Goal: Complete application form

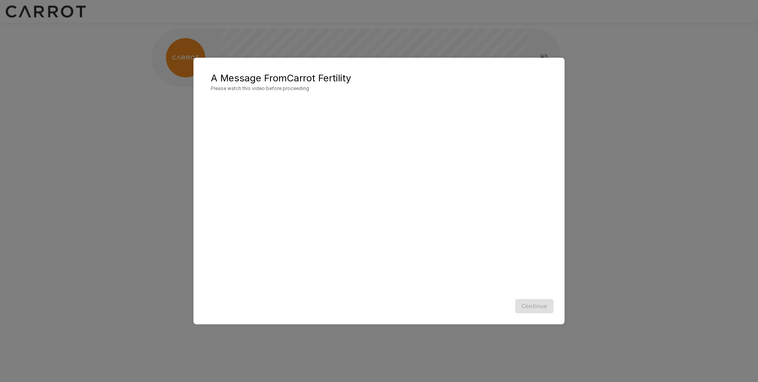
click at [311, 78] on h5 "A Message From Carrot Fertility" at bounding box center [379, 78] width 336 height 13
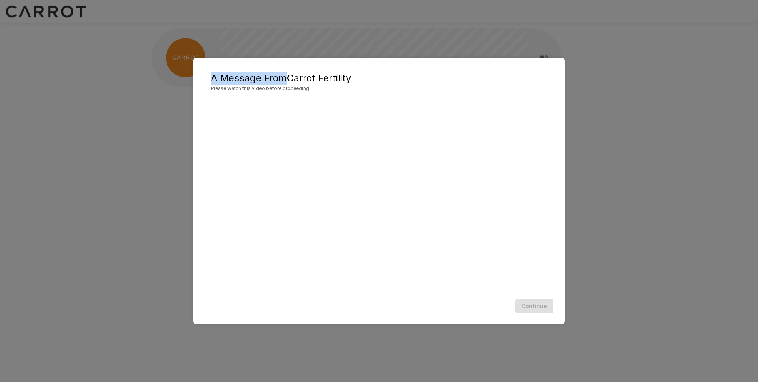
click at [311, 78] on h5 "A Message From Carrot Fertility" at bounding box center [379, 78] width 336 height 13
click at [330, 78] on h5 "A Message From Carrot Fertility" at bounding box center [379, 78] width 336 height 13
click at [291, 78] on h5 "A Message From Carrot Fertility" at bounding box center [379, 78] width 336 height 13
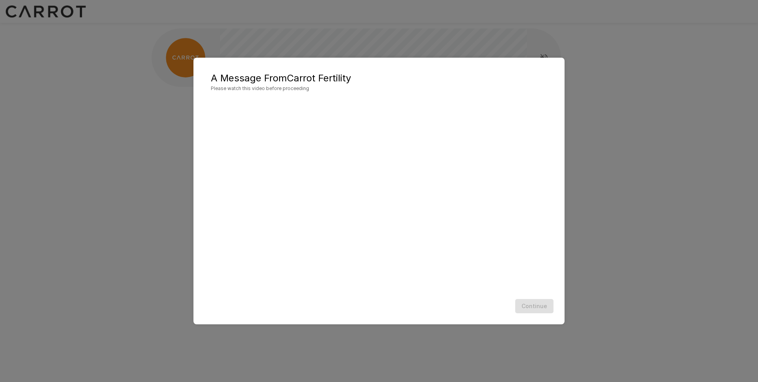
click at [291, 78] on h5 "A Message From Carrot Fertility" at bounding box center [379, 78] width 336 height 13
click at [249, 77] on h5 "A Message From Carrot Fertility" at bounding box center [379, 78] width 336 height 13
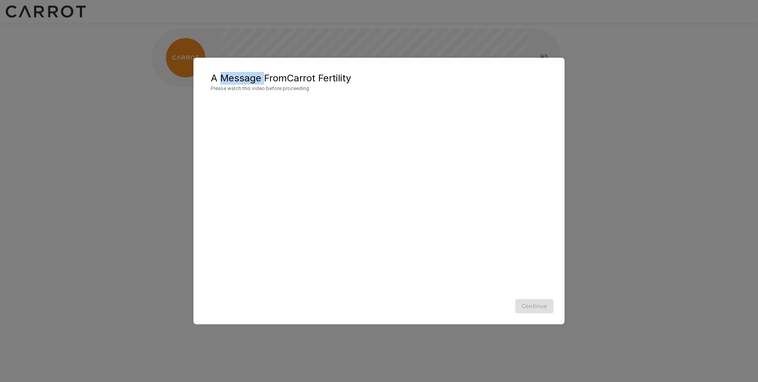
click at [249, 77] on h5 "A Message From Carrot Fertility" at bounding box center [379, 78] width 336 height 13
click at [306, 77] on h5 "A Message From Carrot Fertility" at bounding box center [379, 78] width 336 height 13
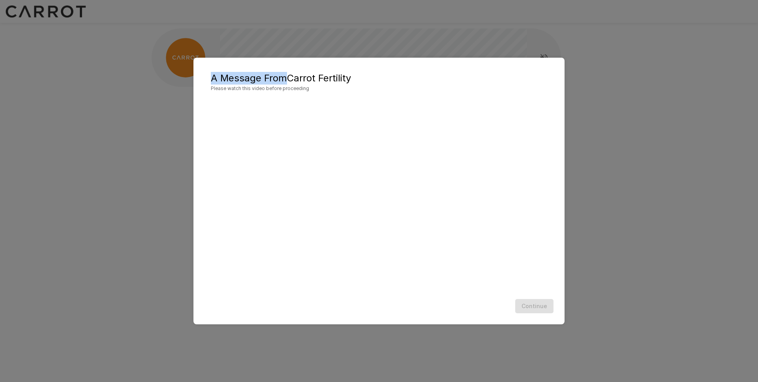
click at [306, 77] on h5 "A Message From Carrot Fertility" at bounding box center [379, 78] width 336 height 13
click at [327, 77] on h5 "A Message From Carrot Fertility" at bounding box center [379, 78] width 336 height 13
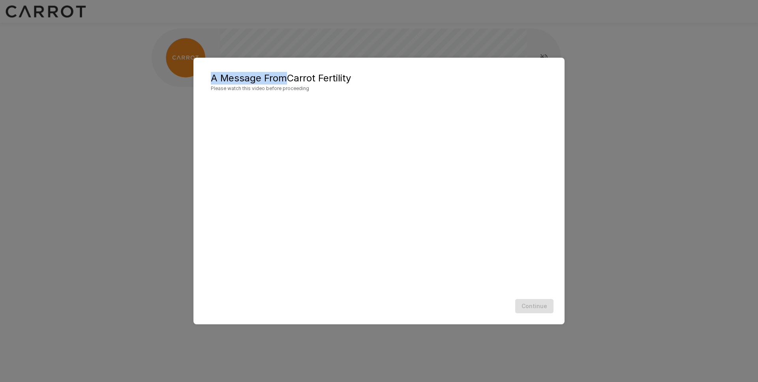
click at [291, 76] on h5 "A Message From Carrot Fertility" at bounding box center [379, 78] width 336 height 13
click at [272, 76] on h5 "A Message From Carrot Fertility" at bounding box center [379, 78] width 336 height 13
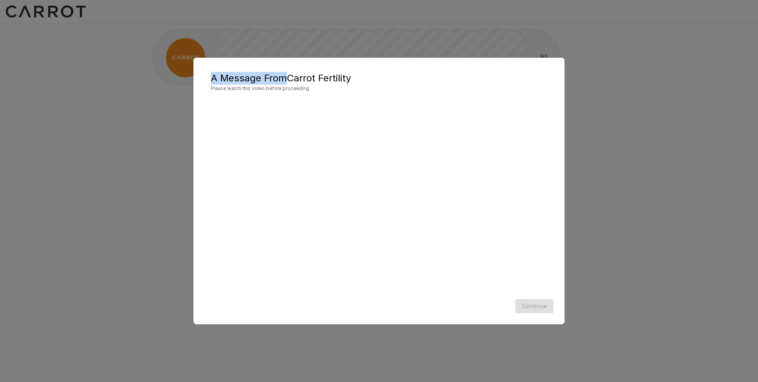
click at [272, 76] on h5 "A Message From Carrot Fertility" at bounding box center [379, 78] width 336 height 13
click at [251, 80] on h5 "A Message From Carrot Fertility" at bounding box center [379, 78] width 336 height 13
click at [309, 80] on h5 "A Message From Carrot Fertility" at bounding box center [379, 78] width 336 height 13
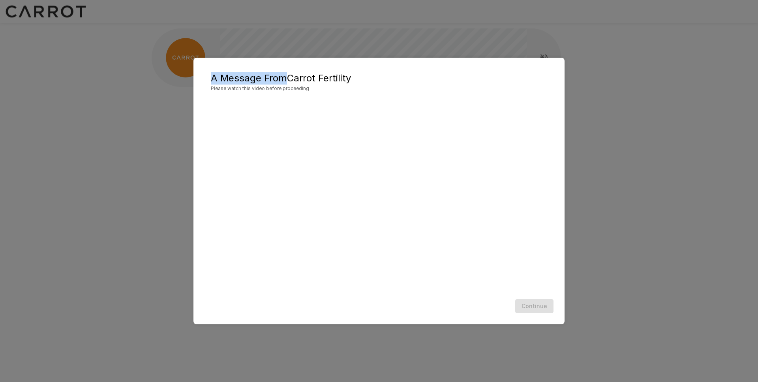
click at [309, 80] on h5 "A Message From Carrot Fertility" at bounding box center [379, 78] width 336 height 13
click at [334, 78] on h5 "A Message From Carrot Fertility" at bounding box center [379, 78] width 336 height 13
click at [334, 77] on h5 "A Message From Carrot Fertility" at bounding box center [379, 78] width 336 height 13
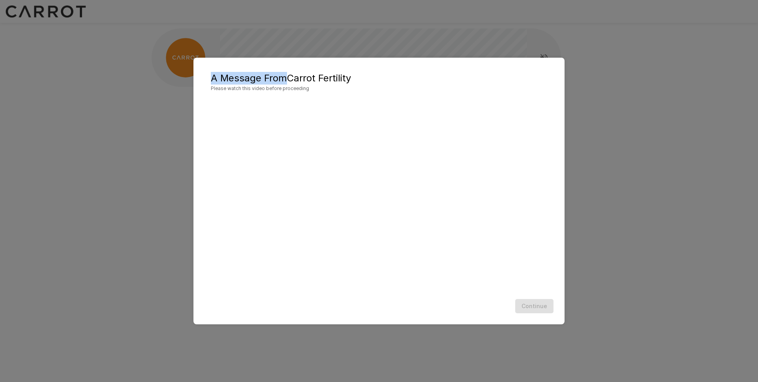
click at [298, 79] on h5 "A Message From Carrot Fertility" at bounding box center [379, 78] width 336 height 13
click at [236, 79] on h5 "A Message From Carrot Fertility" at bounding box center [379, 78] width 336 height 13
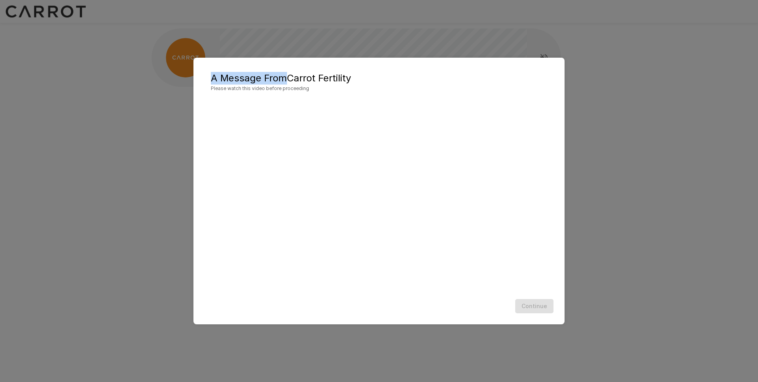
click at [236, 79] on h5 "A Message From Carrot Fertility" at bounding box center [379, 78] width 336 height 13
click at [326, 78] on h5 "A Message From Carrot Fertility" at bounding box center [379, 78] width 336 height 13
click at [225, 78] on h5 "A Message From Carrot Fertility" at bounding box center [379, 78] width 336 height 13
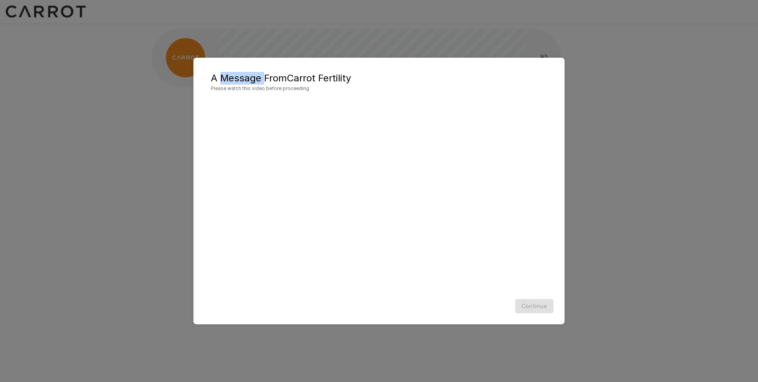
click at [225, 78] on h5 "A Message From Carrot Fertility" at bounding box center [379, 78] width 336 height 13
click at [315, 71] on h2 "A Message From Carrot Fertility Please watch this video before proceeding" at bounding box center [378, 82] width 355 height 33
click at [318, 75] on h5 "A Message From Carrot Fertility" at bounding box center [379, 78] width 336 height 13
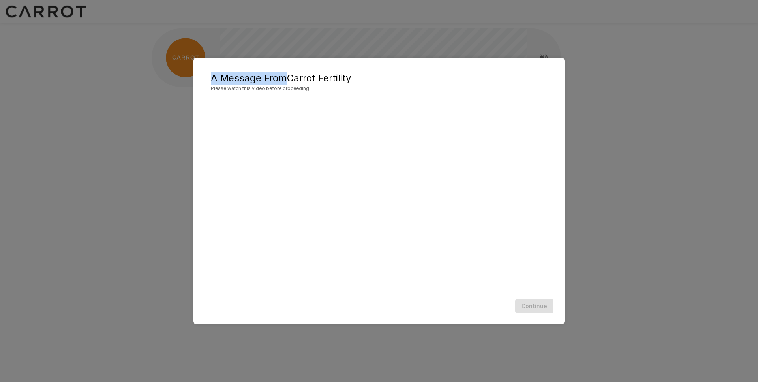
click at [318, 75] on h5 "A Message From Carrot Fertility" at bounding box center [379, 78] width 336 height 13
click at [289, 74] on h5 "A Message From Carrot Fertility" at bounding box center [379, 78] width 336 height 13
click at [252, 78] on h5 "A Message From Carrot Fertility" at bounding box center [379, 78] width 336 height 13
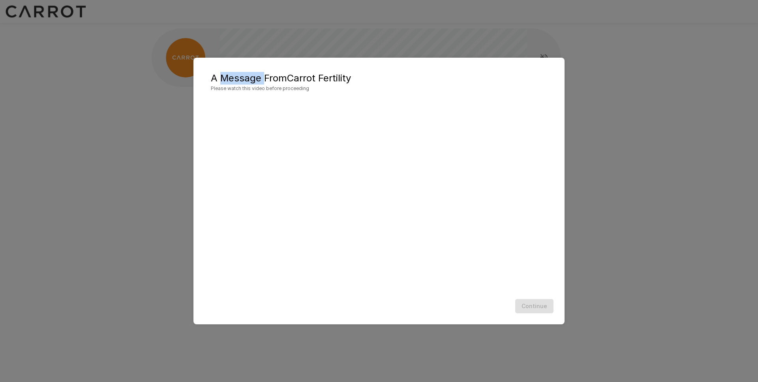
click at [252, 78] on h5 "A Message From Carrot Fertility" at bounding box center [379, 78] width 336 height 13
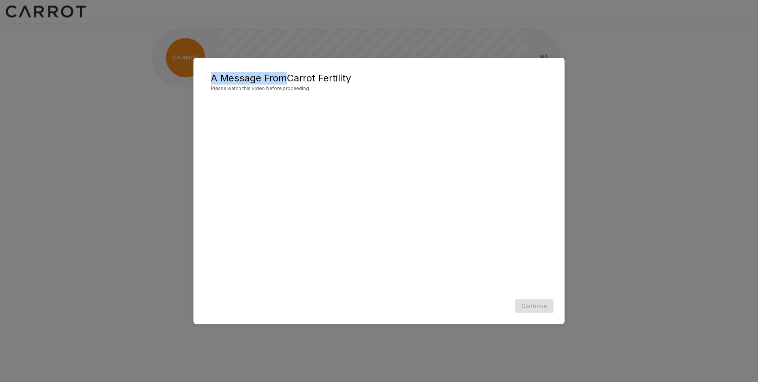
click at [311, 76] on h5 "A Message From Carrot Fertility" at bounding box center [379, 78] width 336 height 13
click at [336, 80] on h5 "A Message From Carrot Fertility" at bounding box center [379, 78] width 336 height 13
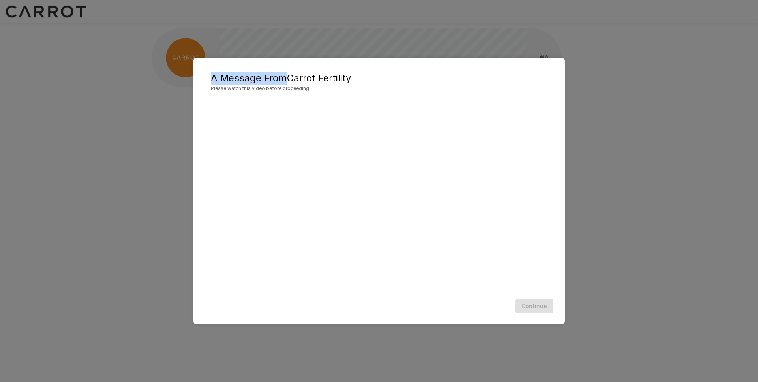
click at [336, 80] on h5 "A Message From Carrot Fertility" at bounding box center [379, 78] width 336 height 13
click at [291, 79] on h5 "A Message From Carrot Fertility" at bounding box center [379, 78] width 336 height 13
click at [260, 79] on h5 "A Message From Carrot Fertility" at bounding box center [379, 78] width 336 height 13
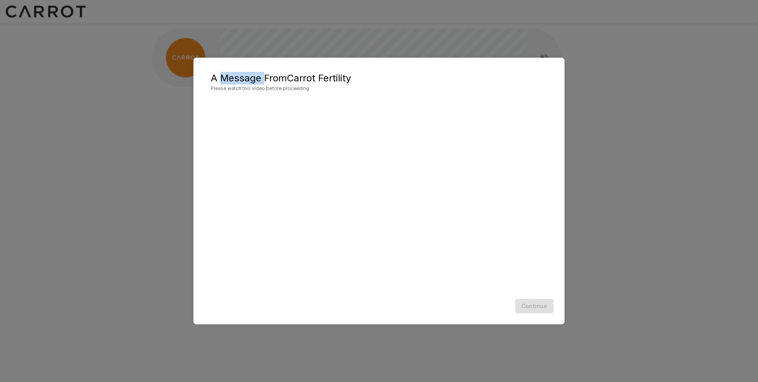
click at [260, 79] on h5 "A Message From Carrot Fertility" at bounding box center [379, 78] width 336 height 13
click at [306, 78] on h5 "A Message From Carrot Fertility" at bounding box center [379, 78] width 336 height 13
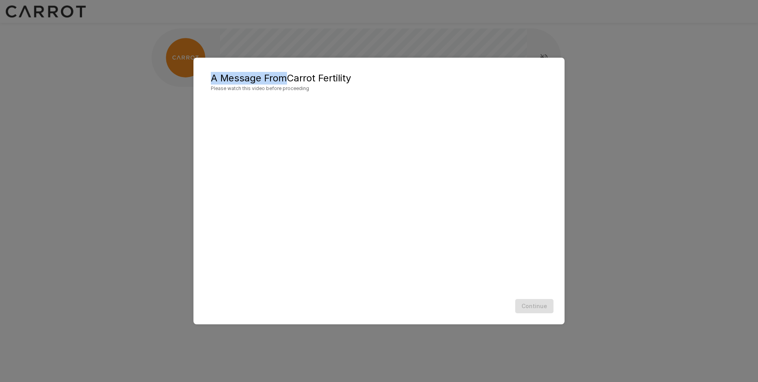
click at [327, 75] on h5 "A Message From Carrot Fertility" at bounding box center [379, 78] width 336 height 13
click at [297, 81] on h5 "A Message From Carrot Fertility" at bounding box center [379, 78] width 336 height 13
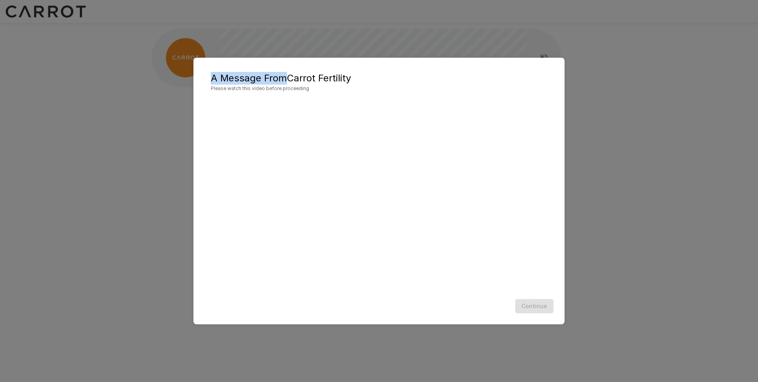
click at [297, 81] on h5 "A Message From Carrot Fertility" at bounding box center [379, 78] width 336 height 13
click at [302, 79] on h5 "A Message From Carrot Fertility" at bounding box center [379, 78] width 336 height 13
click at [302, 78] on h5 "A Message From Carrot Fertility" at bounding box center [379, 78] width 336 height 13
click at [302, 75] on h5 "A Message From Carrot Fertility" at bounding box center [379, 78] width 336 height 13
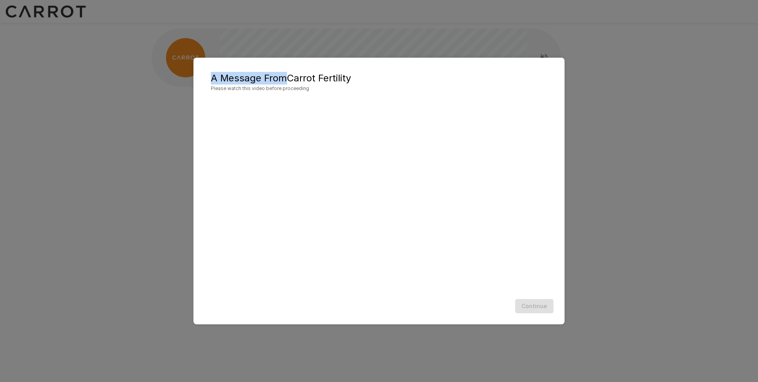
click at [302, 75] on h5 "A Message From Carrot Fertility" at bounding box center [379, 78] width 336 height 13
click at [534, 309] on button "Continue" at bounding box center [534, 306] width 38 height 15
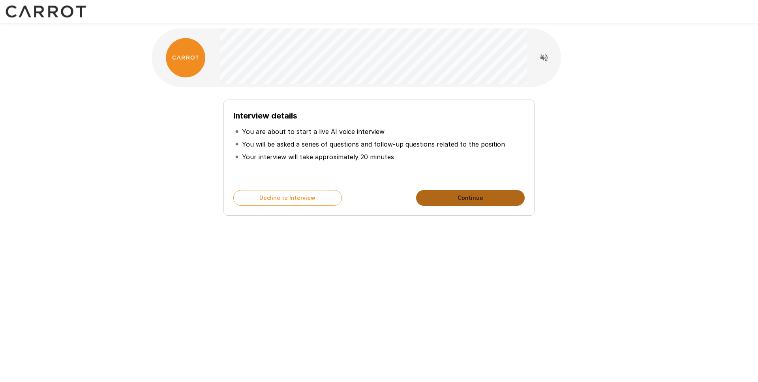
click at [434, 198] on button "Continue" at bounding box center [470, 198] width 109 height 16
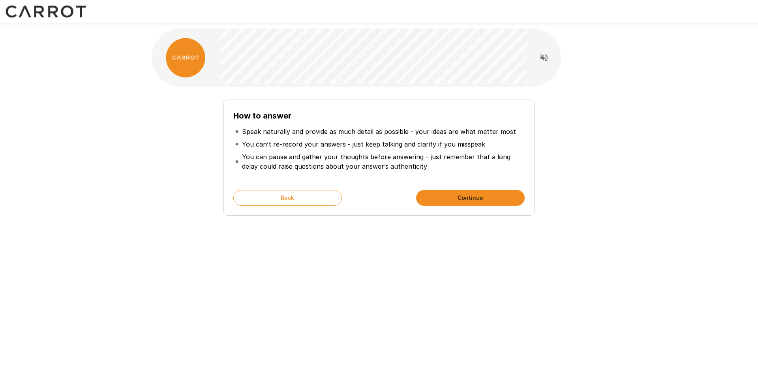
click at [440, 198] on button "Continue" at bounding box center [470, 198] width 109 height 16
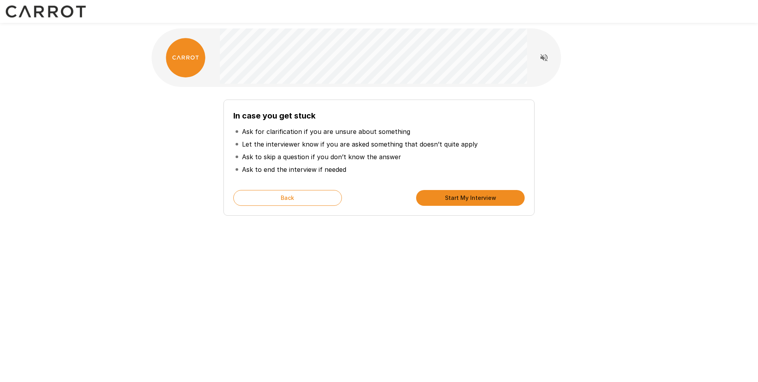
click at [449, 201] on button "Start My Interview" at bounding box center [470, 198] width 109 height 16
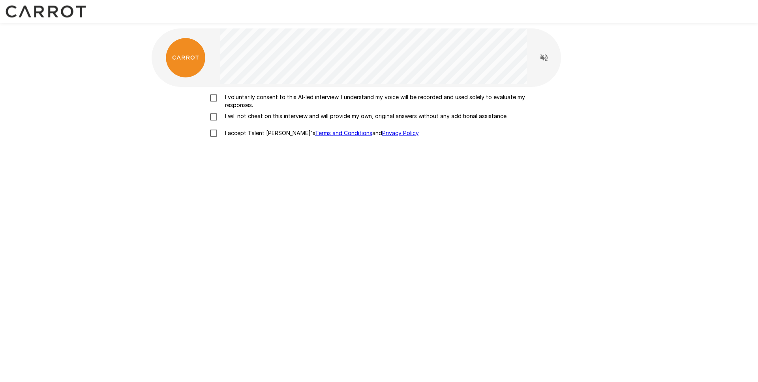
click at [255, 101] on p "I voluntarily consent to this AI-led interview. I understand my voice will be r…" at bounding box center [387, 101] width 331 height 16
click at [255, 122] on div "I voluntarily consent to this AI-led interview. I understand my voice will be r…" at bounding box center [379, 117] width 448 height 48
click at [255, 118] on p "I will not cheat on this interview and will provide my own, original answers wi…" at bounding box center [365, 116] width 286 height 8
click at [249, 135] on p "I accept Talent Llama's Terms and Conditions and Privacy Policy ." at bounding box center [321, 133] width 198 height 8
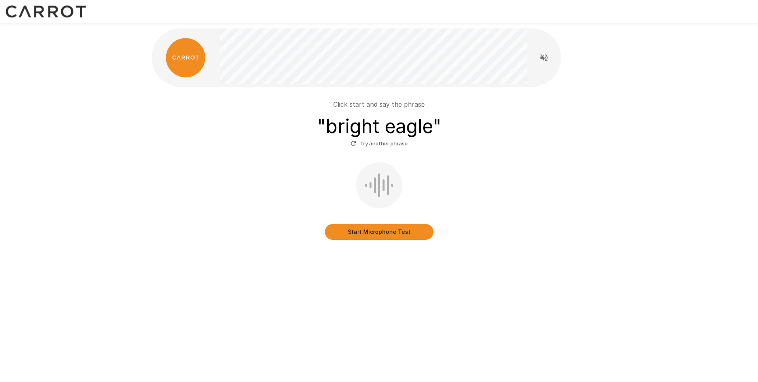
click at [389, 227] on button "Start Microphone Test" at bounding box center [379, 232] width 109 height 16
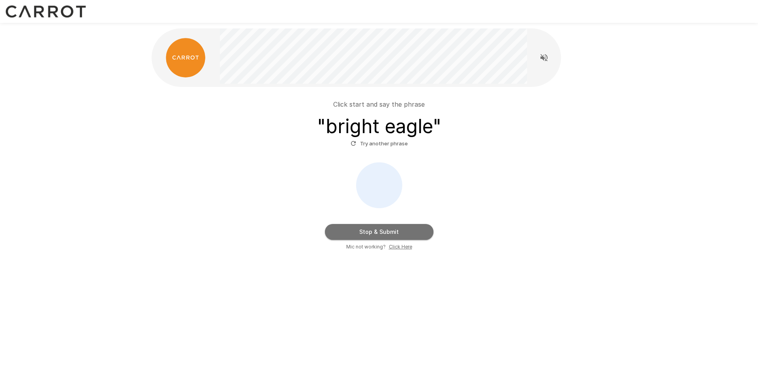
click at [418, 232] on button "Stop & Submit" at bounding box center [379, 232] width 109 height 16
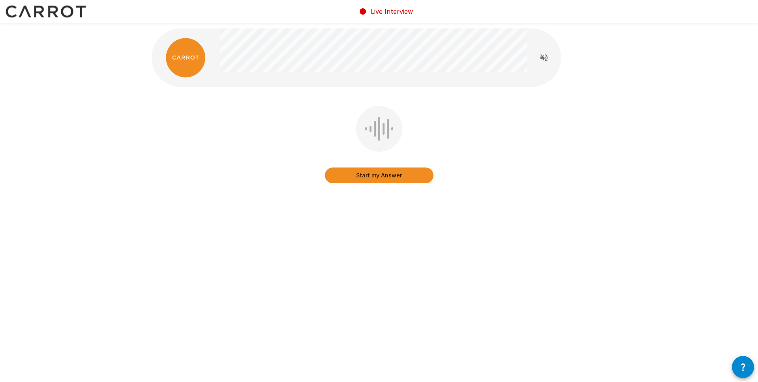
click at [374, 174] on button "Start my Answer" at bounding box center [379, 175] width 109 height 16
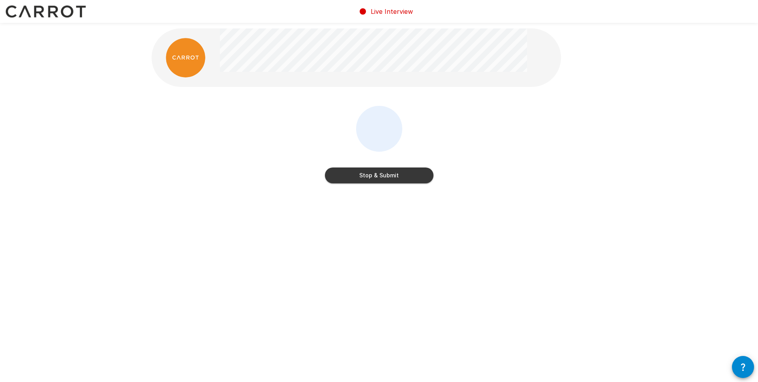
click at [378, 170] on button "Stop & Submit" at bounding box center [379, 175] width 109 height 16
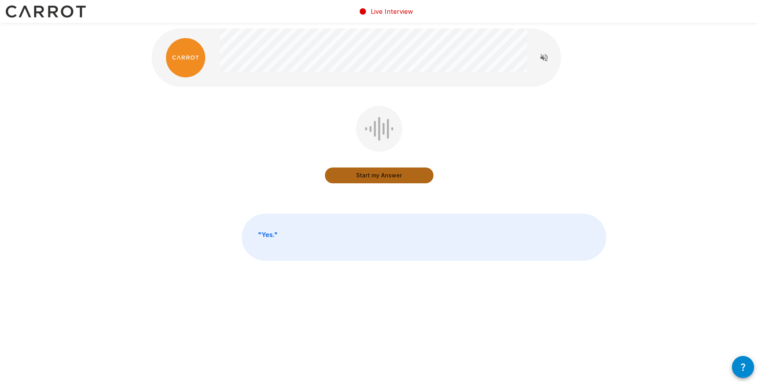
click at [396, 170] on button "Start my Answer" at bounding box center [379, 175] width 109 height 16
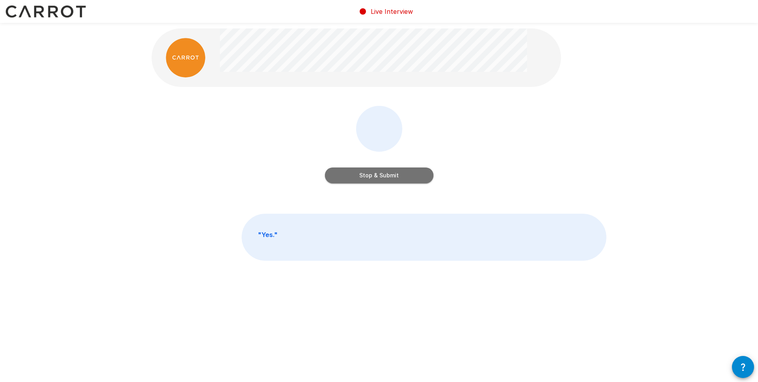
click at [398, 177] on button "Stop & Submit" at bounding box center [379, 175] width 109 height 16
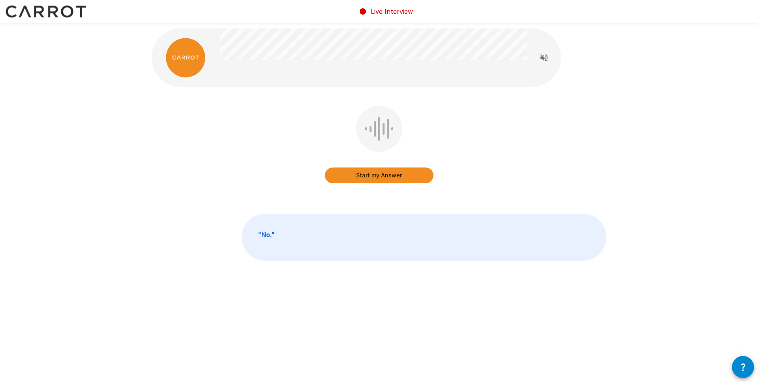
click at [388, 173] on button "Start my Answer" at bounding box center [379, 175] width 109 height 16
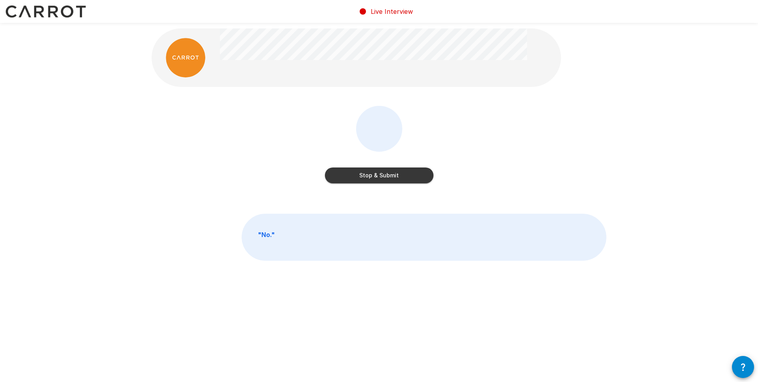
click at [401, 173] on button "Stop & Submit" at bounding box center [379, 175] width 109 height 16
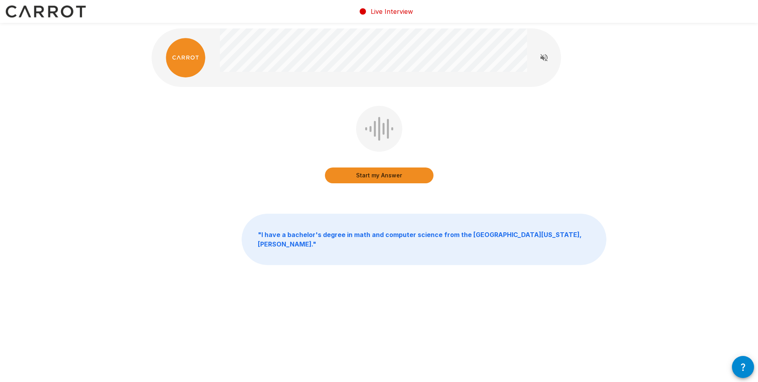
click at [412, 176] on button "Start my Answer" at bounding box center [379, 175] width 109 height 16
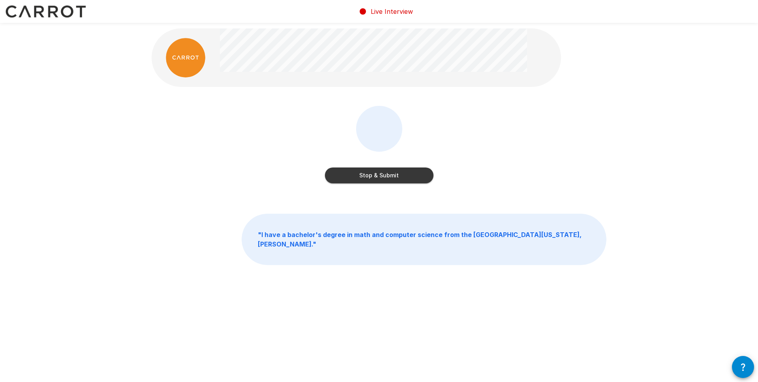
click at [419, 172] on button "Stop & Submit" at bounding box center [379, 175] width 109 height 16
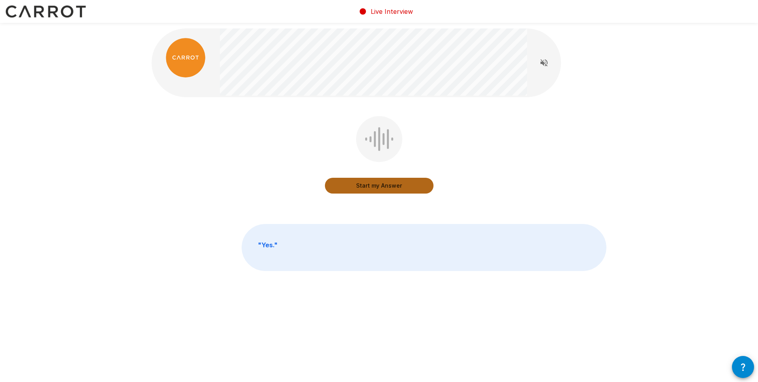
click at [405, 187] on button "Start my Answer" at bounding box center [379, 186] width 109 height 16
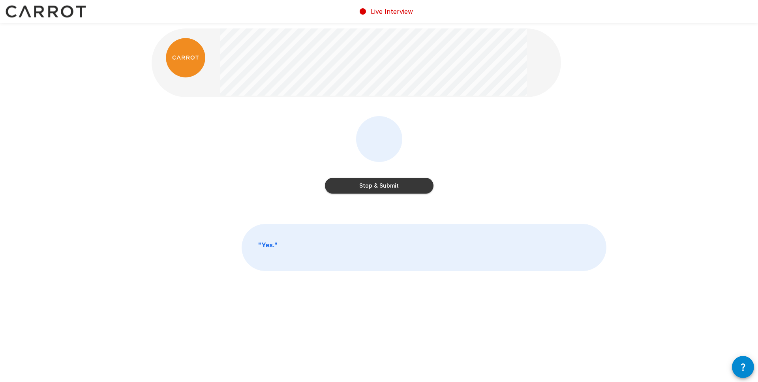
click at [408, 189] on button "Stop & Submit" at bounding box center [379, 186] width 109 height 16
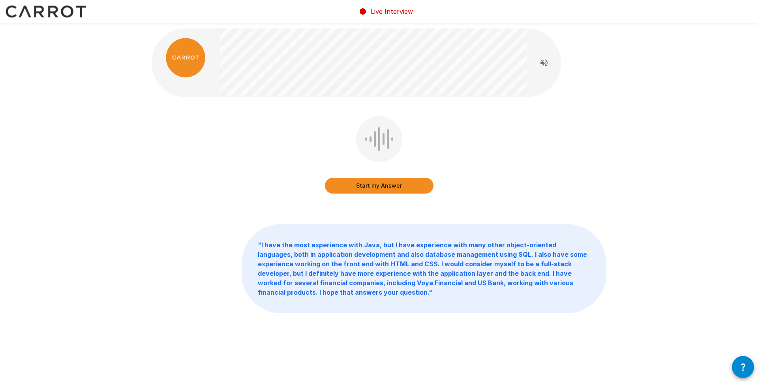
click at [382, 187] on button "Start my Answer" at bounding box center [379, 186] width 109 height 16
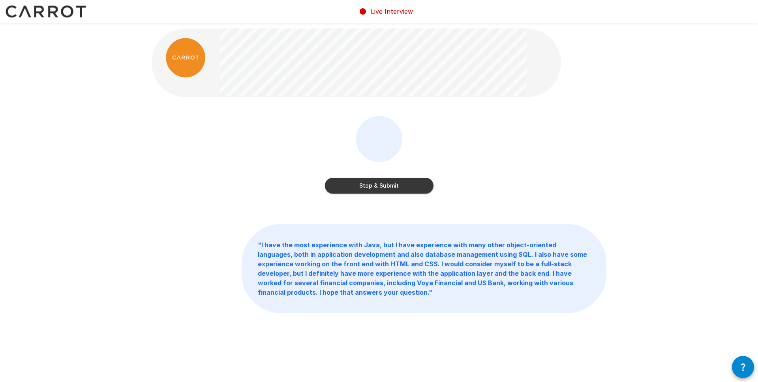
click at [398, 180] on button "Stop & Submit" at bounding box center [379, 186] width 109 height 16
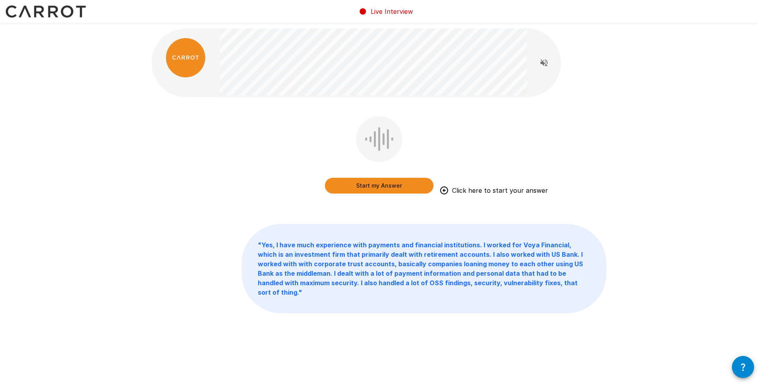
click at [375, 188] on button "Start my Answer" at bounding box center [379, 186] width 109 height 16
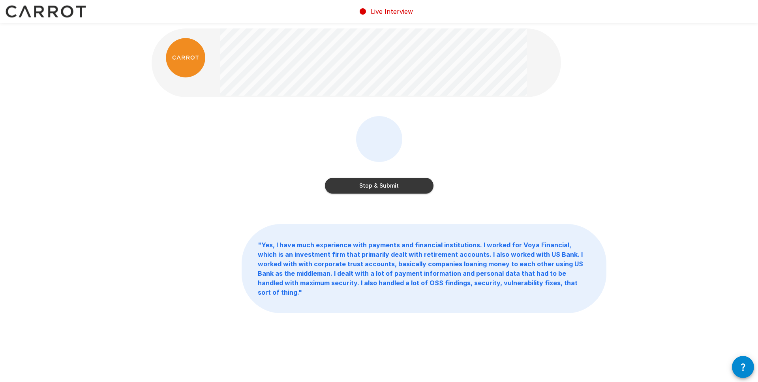
click at [427, 183] on button "Stop & Submit" at bounding box center [379, 186] width 109 height 16
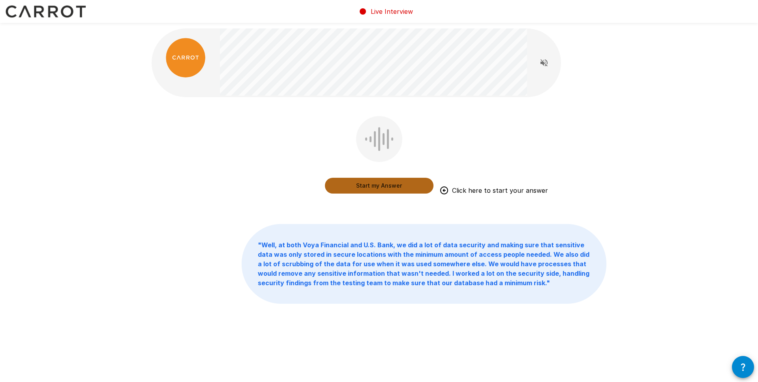
click at [395, 185] on button "Start my Answer" at bounding box center [379, 186] width 109 height 16
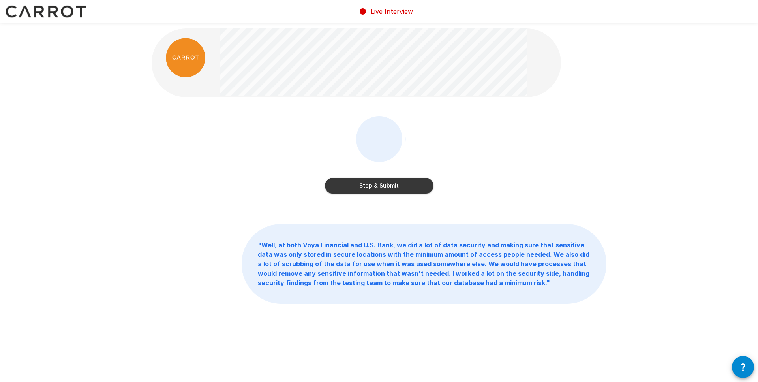
click at [406, 187] on button "Stop & Submit" at bounding box center [379, 186] width 109 height 16
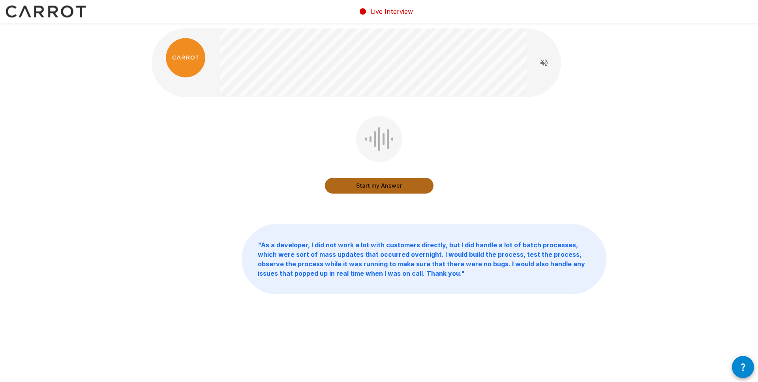
click at [403, 187] on button "Start my Answer" at bounding box center [379, 186] width 109 height 16
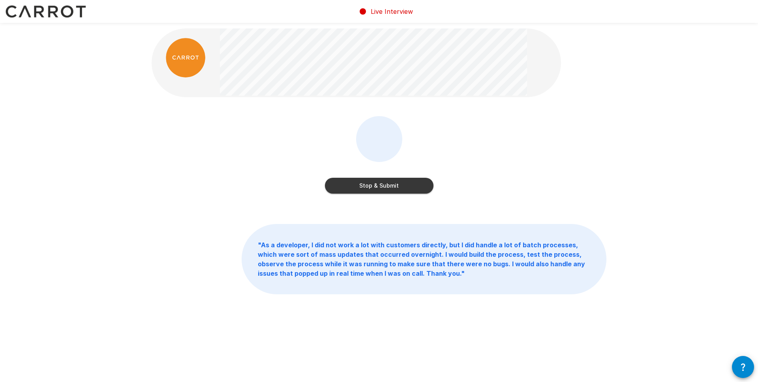
click at [417, 185] on button "Stop & Submit" at bounding box center [379, 186] width 109 height 16
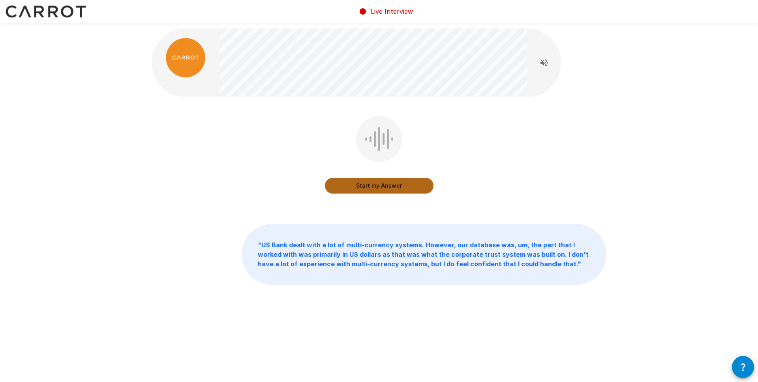
click at [416, 182] on button "Start my Answer" at bounding box center [379, 186] width 109 height 16
click at [414, 182] on button "Stop & Submit" at bounding box center [379, 186] width 109 height 16
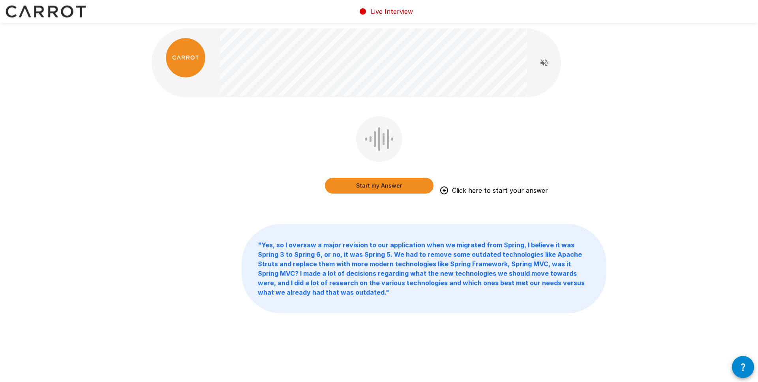
click at [376, 187] on button "Start my Answer" at bounding box center [379, 186] width 109 height 16
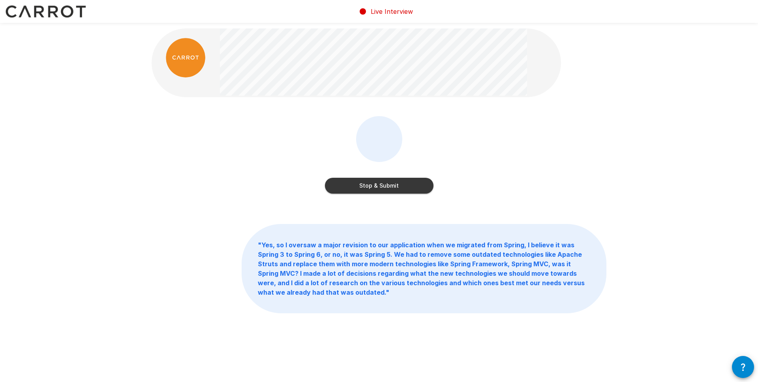
click at [409, 183] on button "Stop & Submit" at bounding box center [379, 186] width 109 height 16
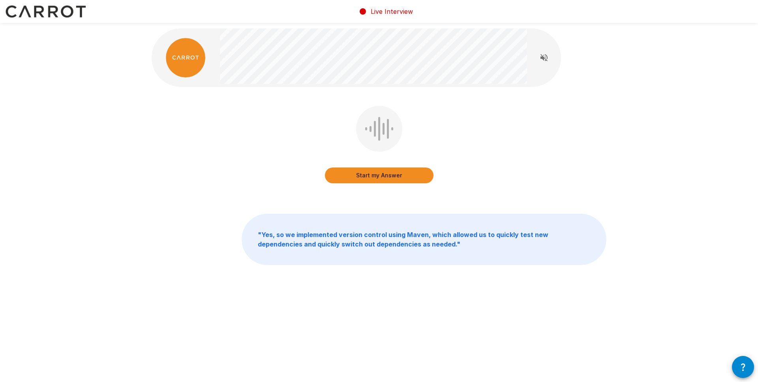
click at [414, 177] on button "Start my Answer" at bounding box center [379, 175] width 109 height 16
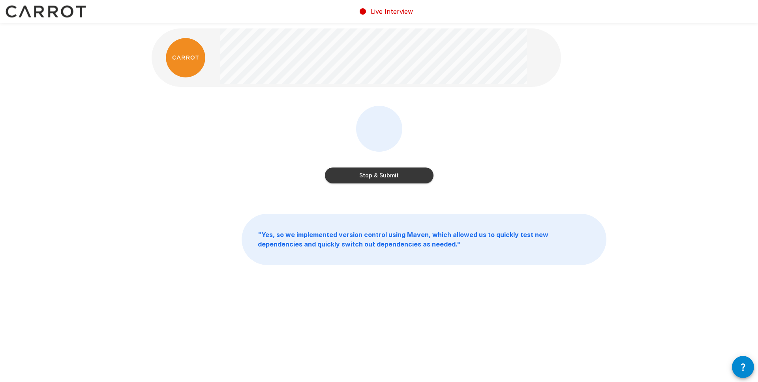
click at [405, 177] on button "Stop & Submit" at bounding box center [379, 175] width 109 height 16
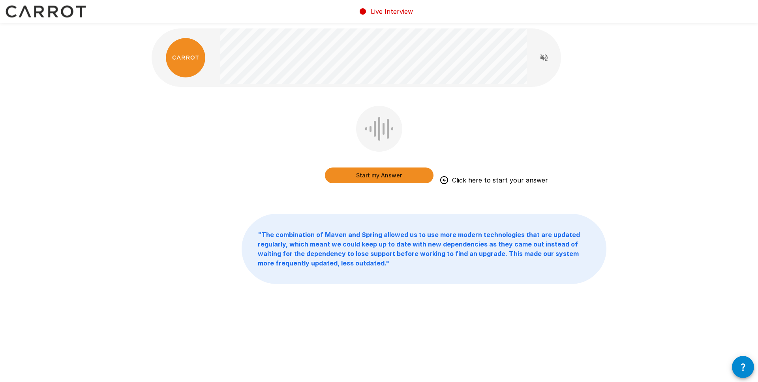
click at [397, 173] on button "Start my Answer" at bounding box center [379, 175] width 109 height 16
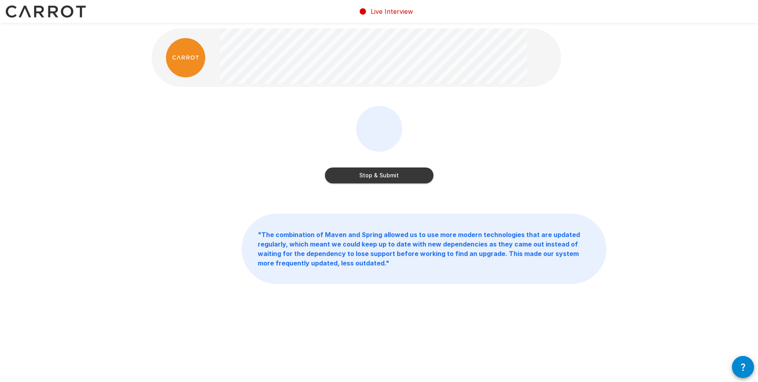
click at [409, 172] on button "Stop & Submit" at bounding box center [379, 175] width 109 height 16
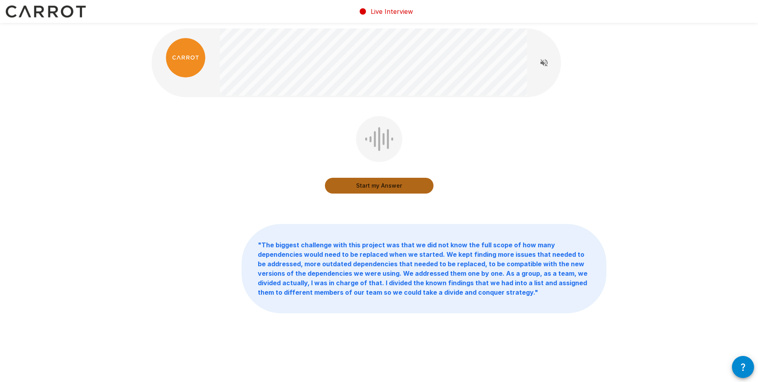
click at [382, 186] on button "Start my Answer" at bounding box center [379, 186] width 109 height 16
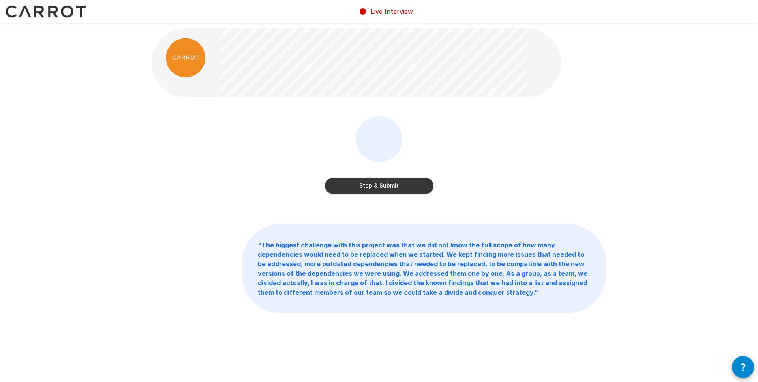
click at [405, 182] on button "Stop & Submit" at bounding box center [379, 186] width 109 height 16
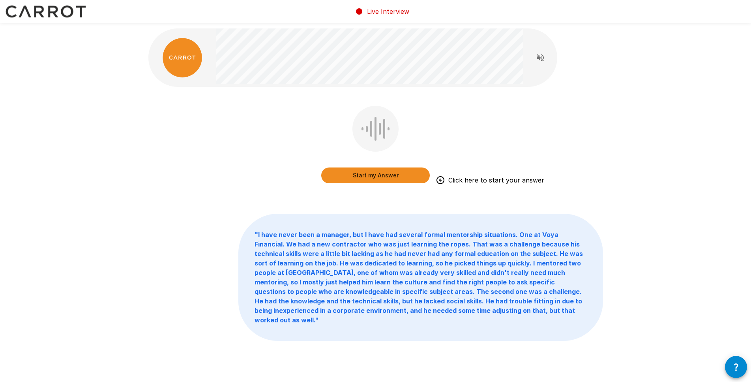
click at [348, 174] on button "Start my Answer" at bounding box center [375, 175] width 109 height 16
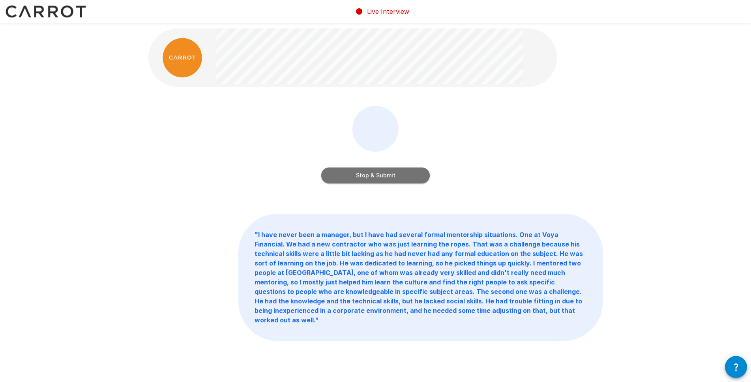
click at [379, 176] on button "Stop & Submit" at bounding box center [375, 175] width 109 height 16
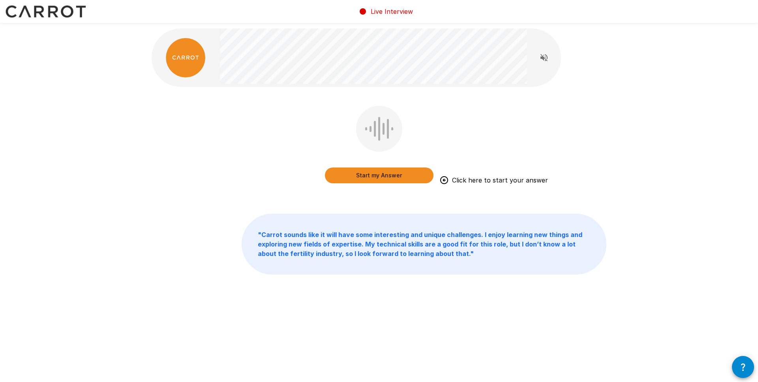
click at [389, 172] on button "Start my Answer" at bounding box center [379, 175] width 109 height 16
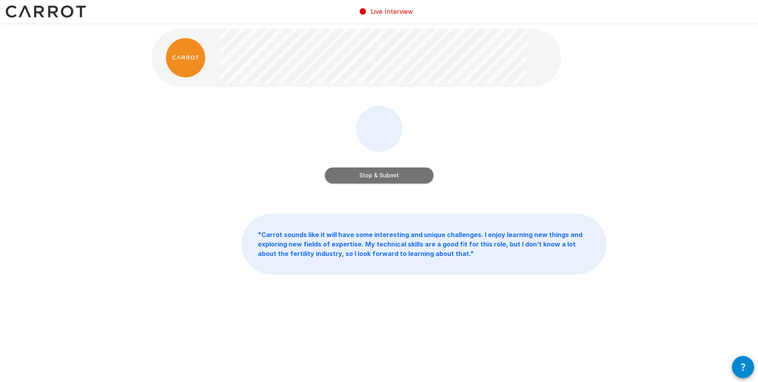
click at [373, 178] on button "Stop & Submit" at bounding box center [379, 175] width 109 height 16
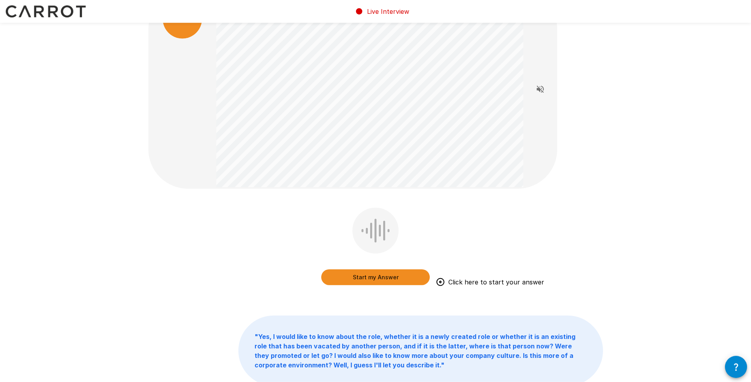
scroll to position [40, 0]
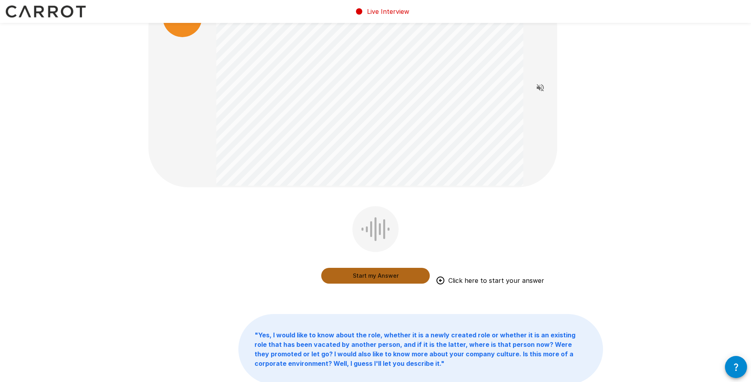
click at [364, 277] on button "Start my Answer" at bounding box center [375, 276] width 109 height 16
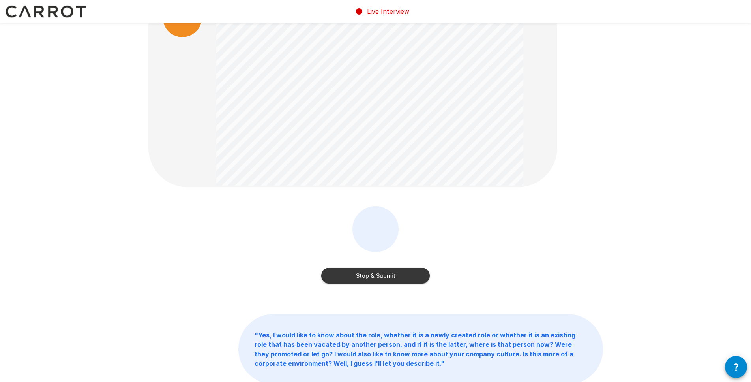
click at [355, 272] on button "Stop & Submit" at bounding box center [375, 276] width 109 height 16
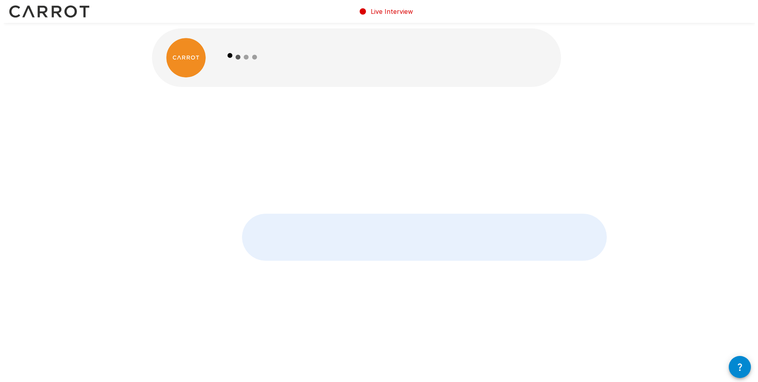
scroll to position [0, 0]
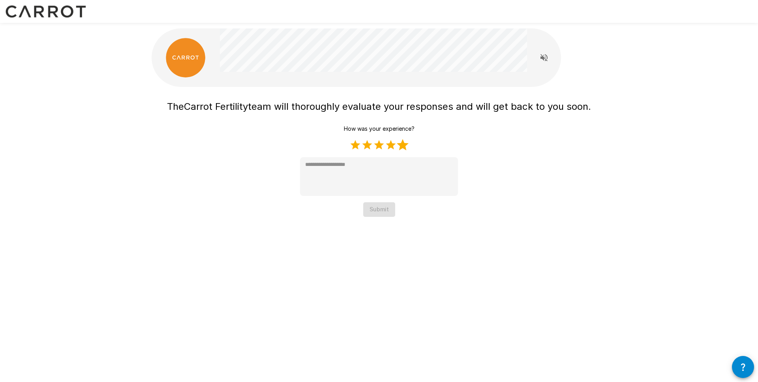
click at [404, 147] on label "5 Stars" at bounding box center [403, 145] width 12 height 12
type textarea "*"
click at [384, 207] on button "Submit" at bounding box center [379, 209] width 32 height 15
